Goal: Use online tool/utility: Utilize a website feature to perform a specific function

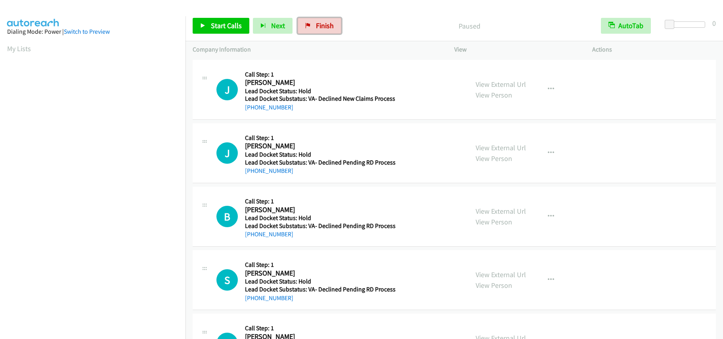
drag, startPoint x: 332, startPoint y: 30, endPoint x: 394, endPoint y: 27, distance: 62.3
click at [332, 30] on link "Finish" at bounding box center [320, 26] width 44 height 16
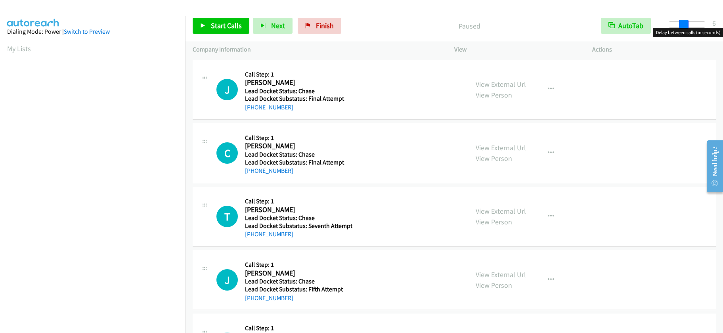
drag, startPoint x: 671, startPoint y: 23, endPoint x: 684, endPoint y: 25, distance: 13.3
click at [684, 25] on span at bounding box center [684, 25] width 10 height 10
drag, startPoint x: 684, startPoint y: 25, endPoint x: 688, endPoint y: 27, distance: 4.4
click at [688, 27] on span at bounding box center [689, 25] width 10 height 10
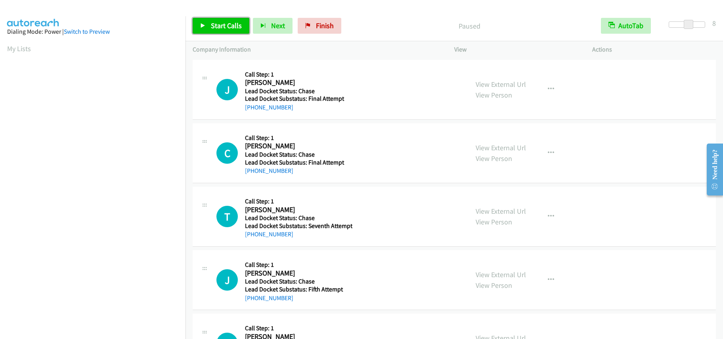
click at [238, 27] on span "Start Calls" at bounding box center [226, 25] width 31 height 9
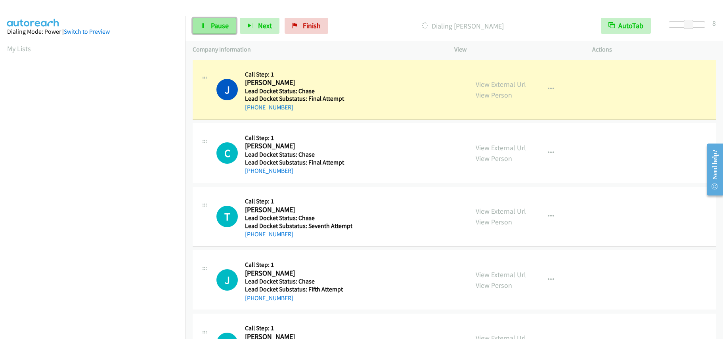
click at [221, 24] on span "Pause" at bounding box center [220, 25] width 18 height 9
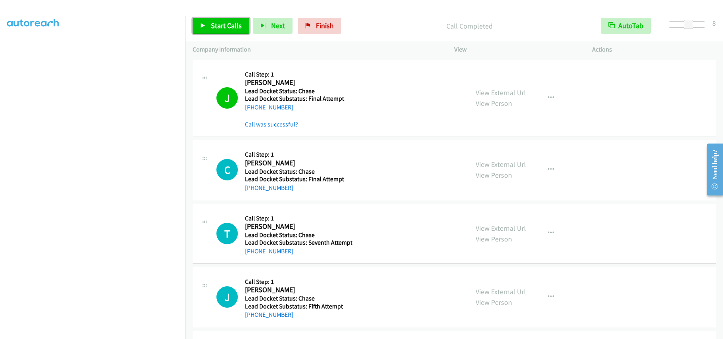
click at [210, 21] on link "Start Calls" at bounding box center [221, 26] width 57 height 16
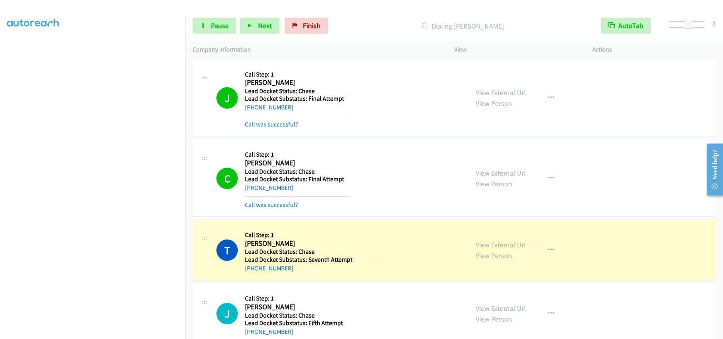
scroll to position [80, 0]
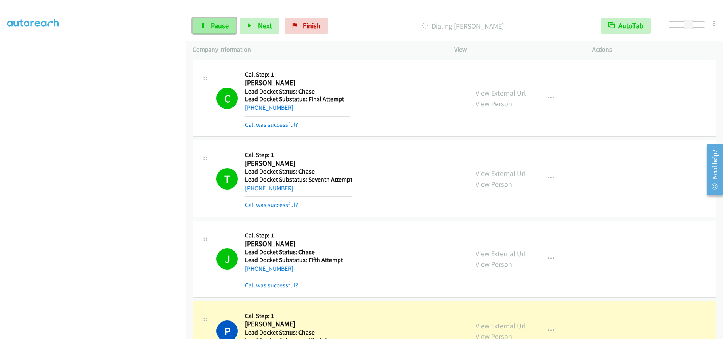
click at [217, 25] on span "Pause" at bounding box center [220, 25] width 18 height 9
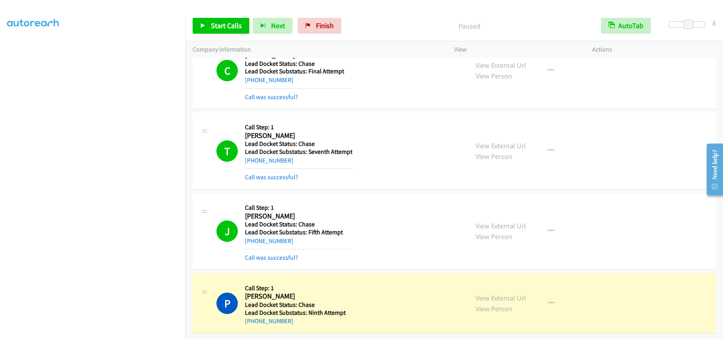
scroll to position [114, 0]
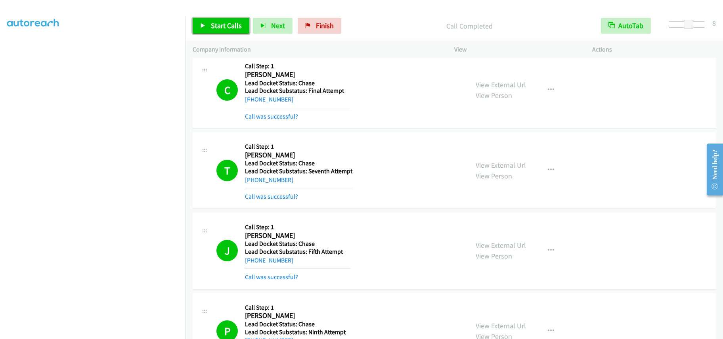
click at [225, 25] on span "Start Calls" at bounding box center [226, 25] width 31 height 9
click at [311, 27] on span "Finish" at bounding box center [312, 25] width 18 height 9
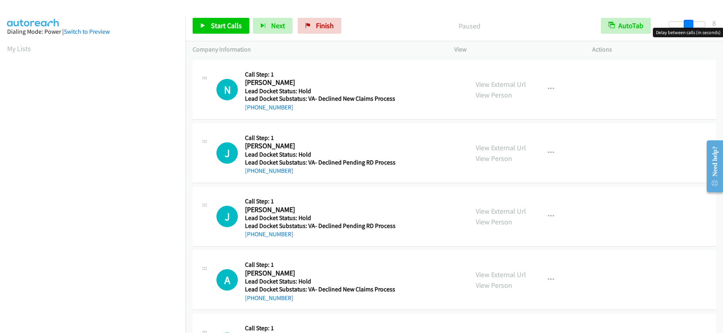
drag, startPoint x: 672, startPoint y: 26, endPoint x: 690, endPoint y: 26, distance: 17.8
click at [690, 26] on span at bounding box center [689, 25] width 10 height 10
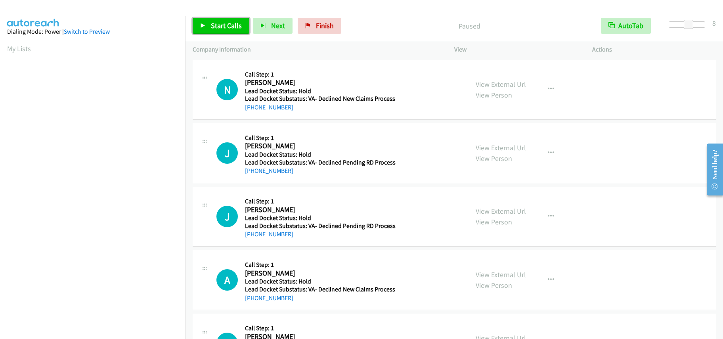
click at [239, 29] on span "Start Calls" at bounding box center [226, 25] width 31 height 9
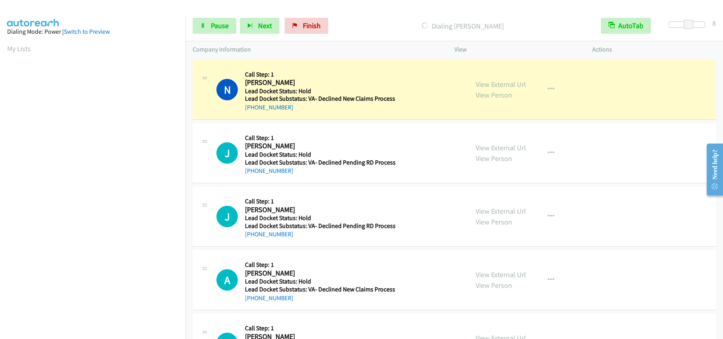
scroll to position [106, 0]
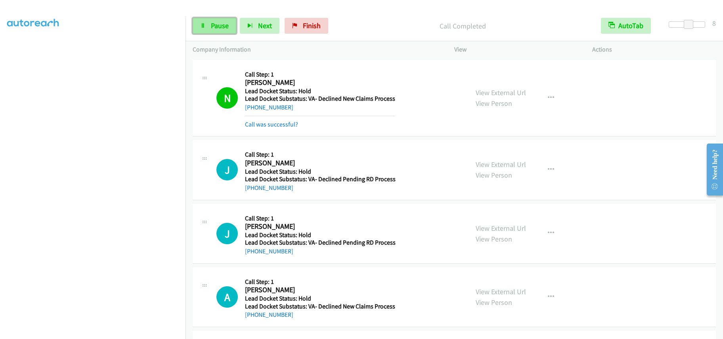
click at [217, 25] on span "Pause" at bounding box center [220, 25] width 18 height 9
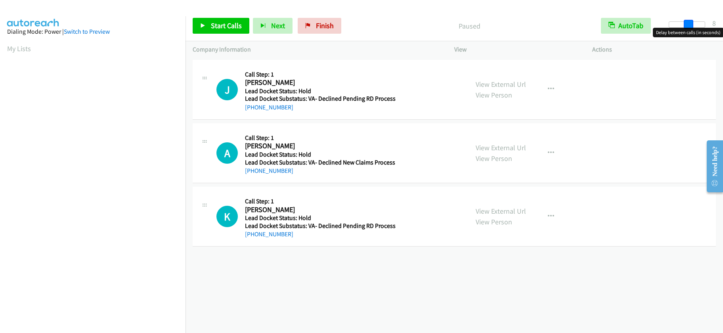
drag, startPoint x: 671, startPoint y: 21, endPoint x: 689, endPoint y: 25, distance: 18.7
click at [689, 25] on span at bounding box center [689, 25] width 10 height 10
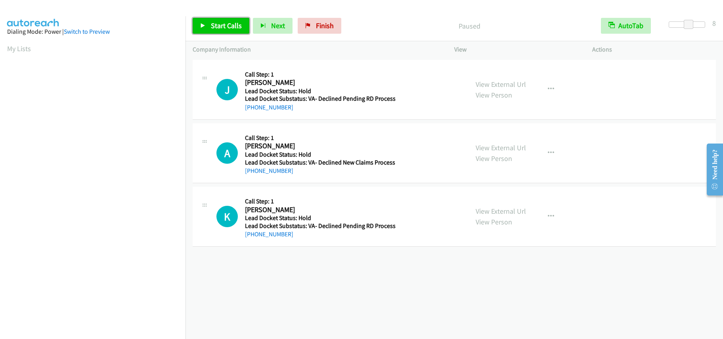
click at [224, 19] on link "Start Calls" at bounding box center [221, 26] width 57 height 16
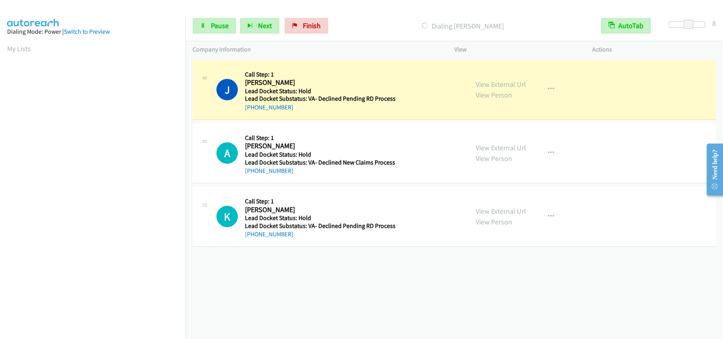
scroll to position [106, 0]
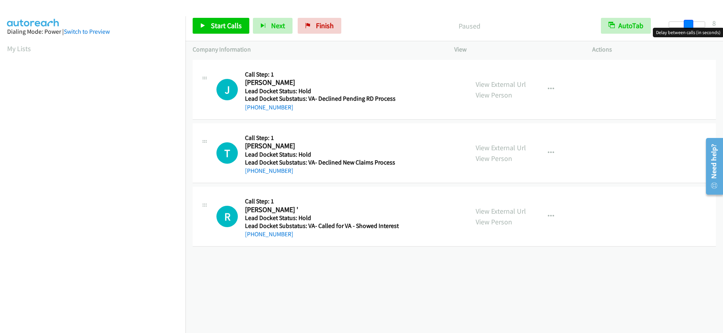
drag, startPoint x: 671, startPoint y: 25, endPoint x: 691, endPoint y: 21, distance: 20.5
click at [691, 21] on span at bounding box center [689, 25] width 10 height 10
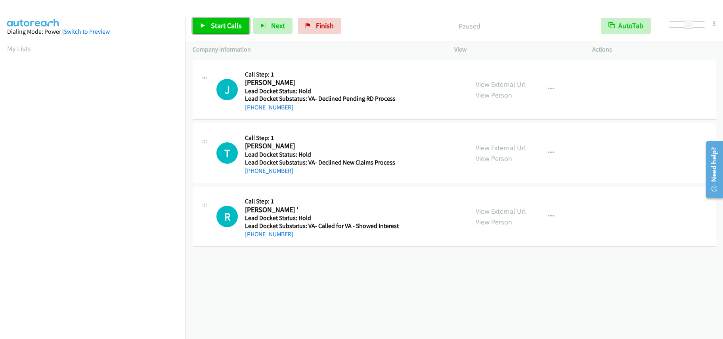
click at [220, 27] on span "Start Calls" at bounding box center [226, 25] width 31 height 9
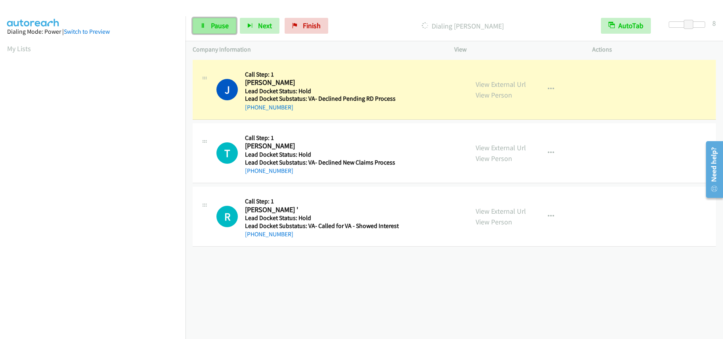
click at [210, 28] on link "Pause" at bounding box center [215, 26] width 44 height 16
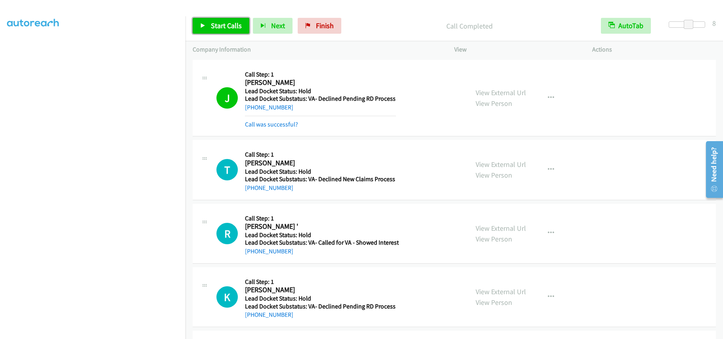
click at [231, 21] on span "Start Calls" at bounding box center [226, 25] width 31 height 9
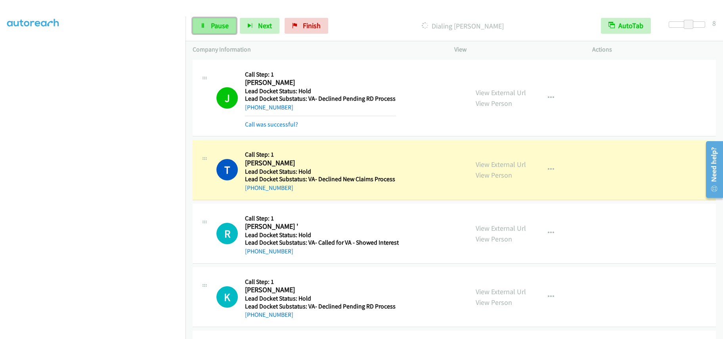
click at [213, 25] on span "Pause" at bounding box center [220, 25] width 18 height 9
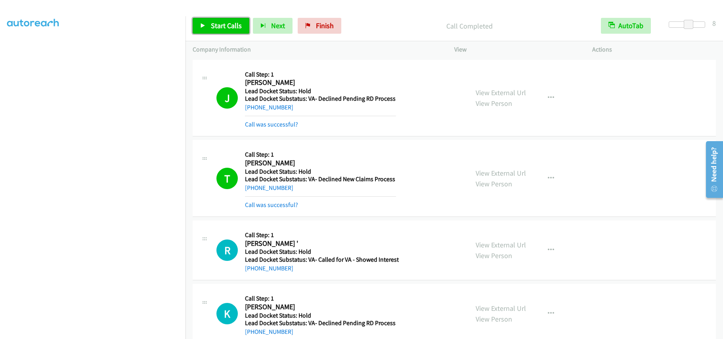
click at [225, 21] on link "Start Calls" at bounding box center [221, 26] width 57 height 16
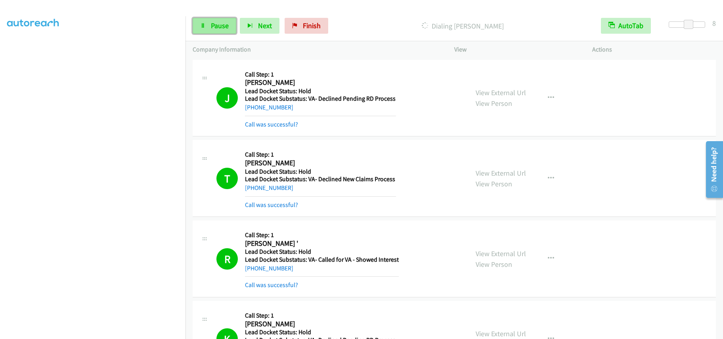
click at [213, 25] on span "Pause" at bounding box center [220, 25] width 18 height 9
click at [216, 27] on span "Start Calls" at bounding box center [226, 25] width 31 height 9
click at [221, 22] on span "Pause" at bounding box center [220, 25] width 18 height 9
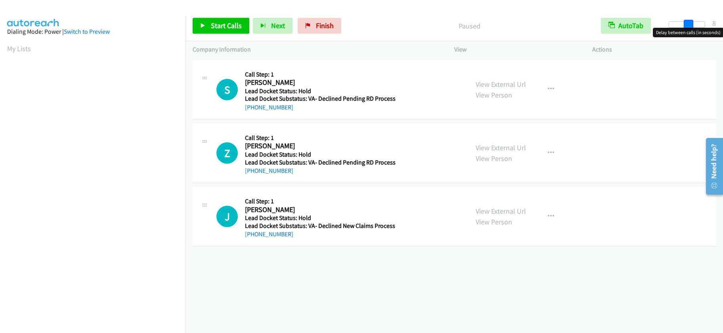
drag, startPoint x: 674, startPoint y: 26, endPoint x: 692, endPoint y: 24, distance: 18.7
click at [692, 24] on span at bounding box center [689, 25] width 10 height 10
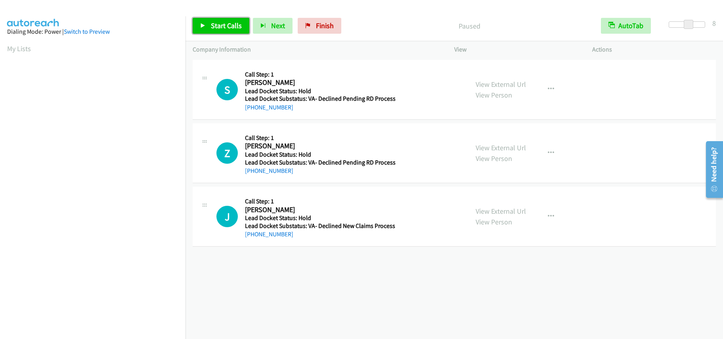
click at [223, 25] on span "Start Calls" at bounding box center [226, 25] width 31 height 9
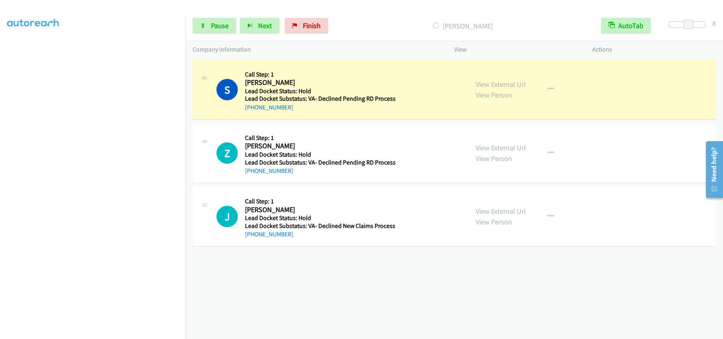
scroll to position [106, 0]
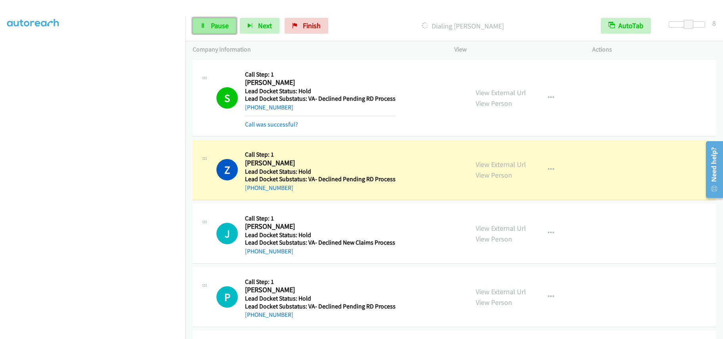
click at [204, 23] on icon at bounding box center [203, 26] width 6 height 6
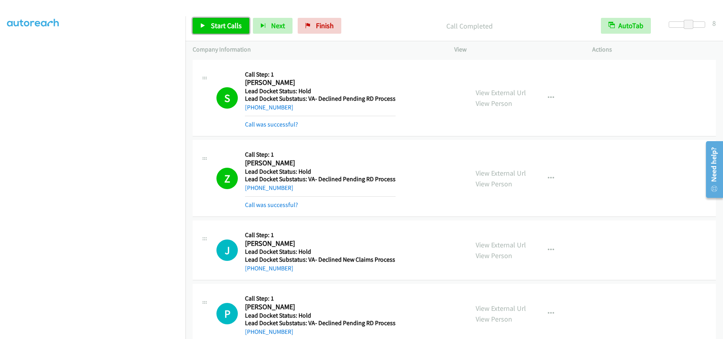
click at [220, 23] on span "Start Calls" at bounding box center [226, 25] width 31 height 9
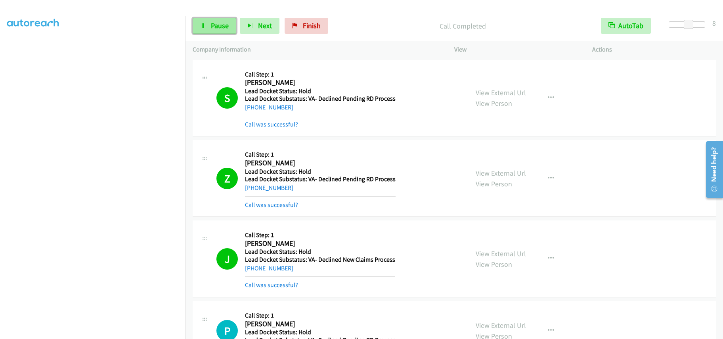
click at [213, 22] on span "Pause" at bounding box center [220, 25] width 18 height 9
click at [228, 27] on span "Start Calls" at bounding box center [226, 25] width 31 height 9
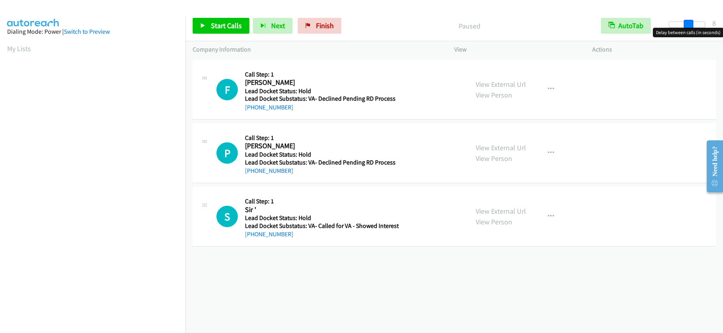
drag, startPoint x: 670, startPoint y: 25, endPoint x: 691, endPoint y: 24, distance: 20.2
click at [691, 24] on span at bounding box center [689, 25] width 10 height 10
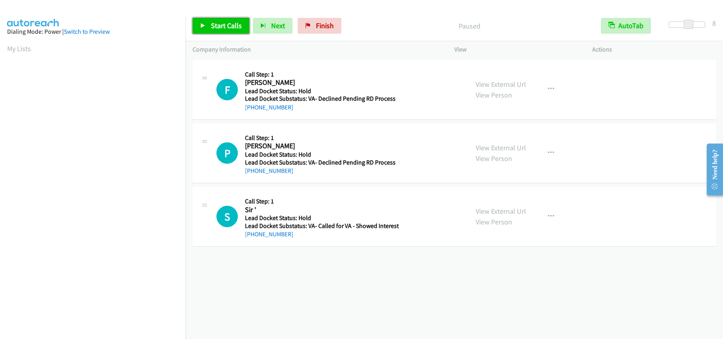
click at [226, 23] on span "Start Calls" at bounding box center [226, 25] width 31 height 9
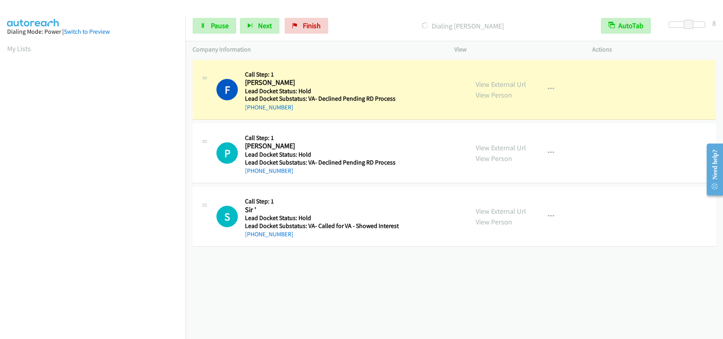
scroll to position [106, 0]
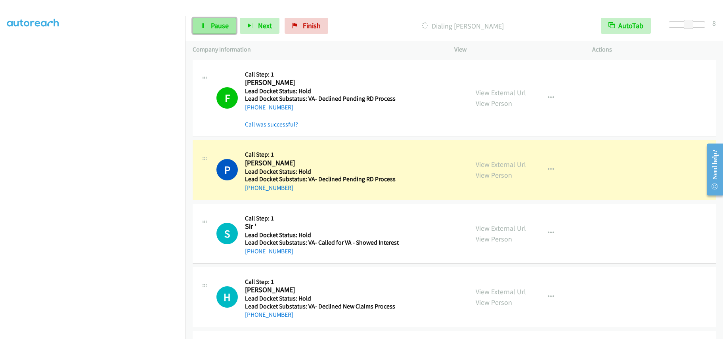
click at [210, 23] on link "Pause" at bounding box center [215, 26] width 44 height 16
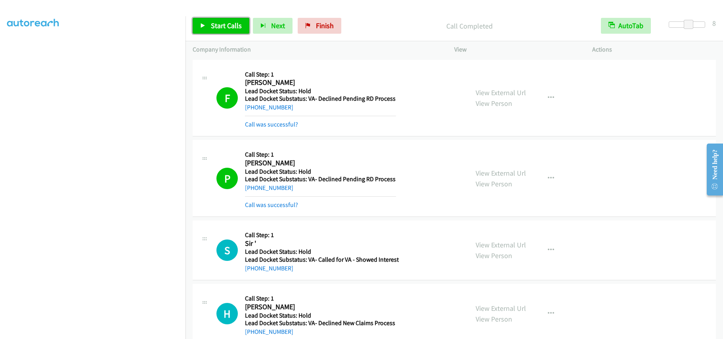
click at [238, 29] on span "Start Calls" at bounding box center [226, 25] width 31 height 9
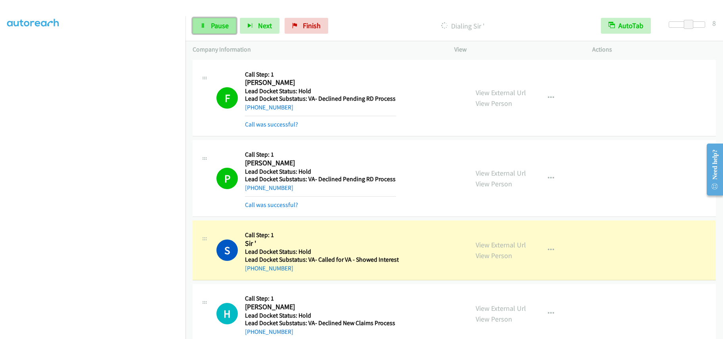
click at [221, 28] on span "Pause" at bounding box center [220, 25] width 18 height 9
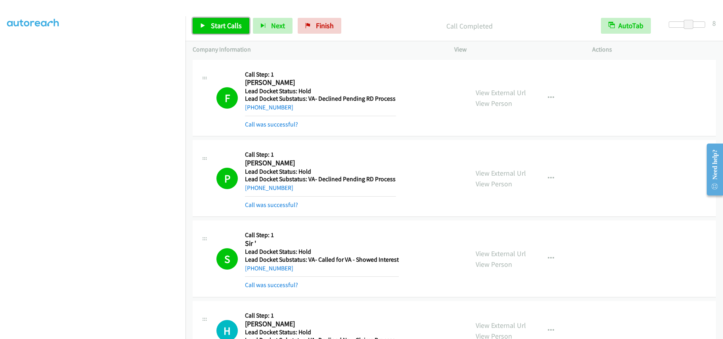
click at [219, 27] on span "Start Calls" at bounding box center [226, 25] width 31 height 9
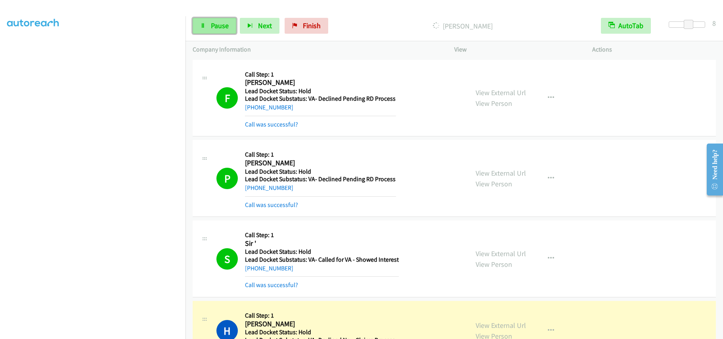
click at [222, 27] on span "Pause" at bounding box center [220, 25] width 18 height 9
